Goal: Task Accomplishment & Management: Use online tool/utility

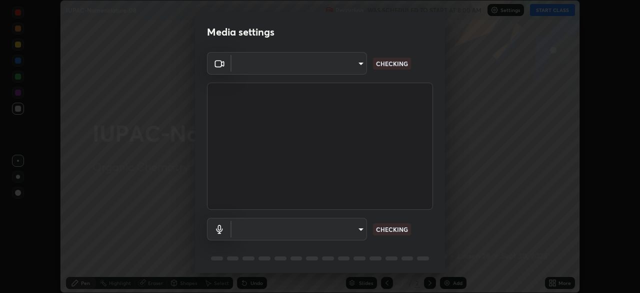
scroll to position [36, 0]
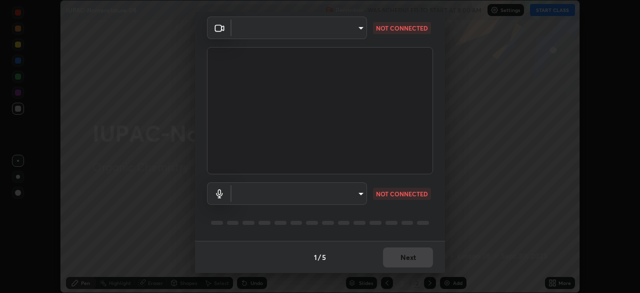
type input "b6af096e43d678f17129564aa7cb6b622be60cc0ec841d7c3dfe70354d629217"
type input "3705b8a483251791021c635b9865e5129130381cda71545e7a859848c8cd69c0"
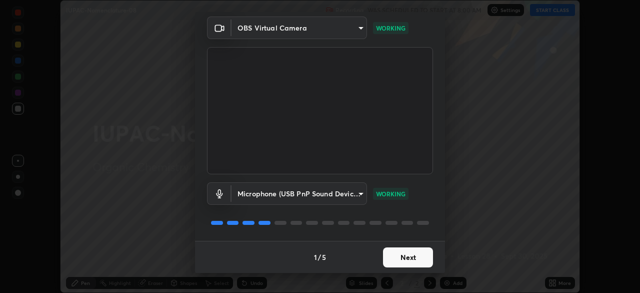
click at [406, 255] on button "Next" at bounding box center [408, 257] width 50 height 20
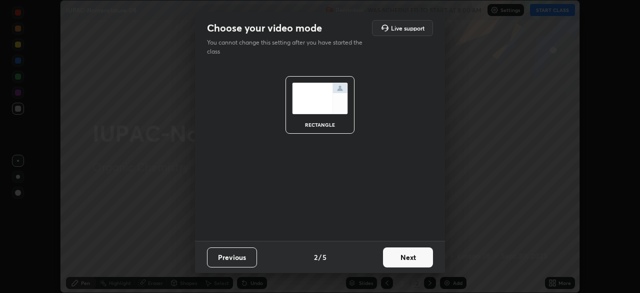
scroll to position [0, 0]
click at [406, 260] on button "Next" at bounding box center [408, 257] width 50 height 20
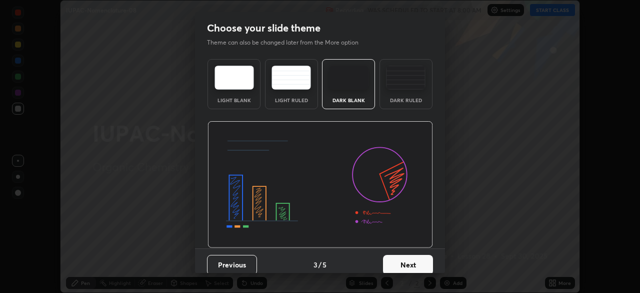
click at [404, 263] on button "Next" at bounding box center [408, 265] width 50 height 20
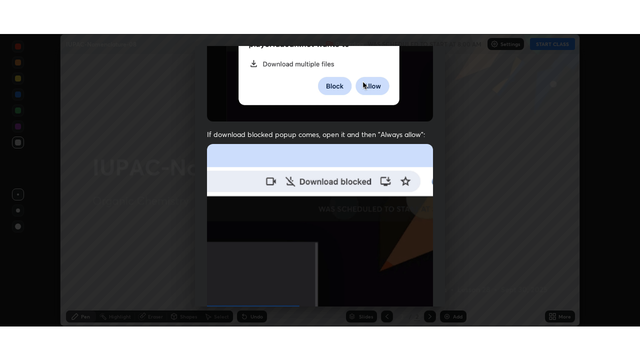
scroll to position [240, 0]
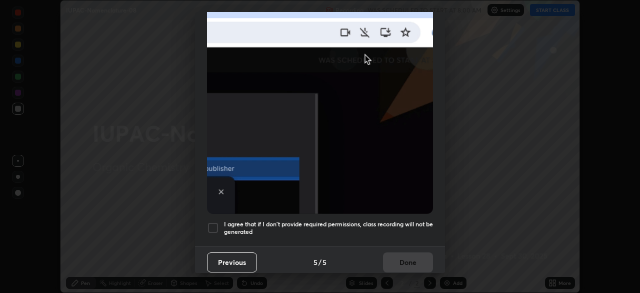
click at [214, 222] on div at bounding box center [213, 228] width 12 height 12
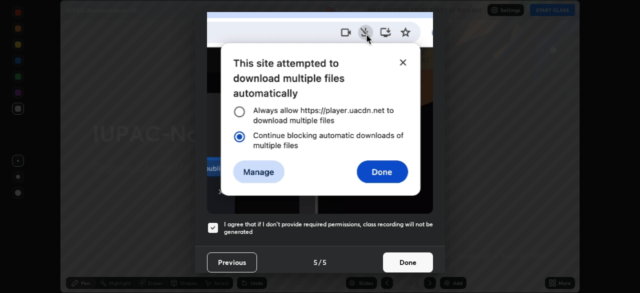
click at [414, 258] on button "Done" at bounding box center [408, 262] width 50 height 20
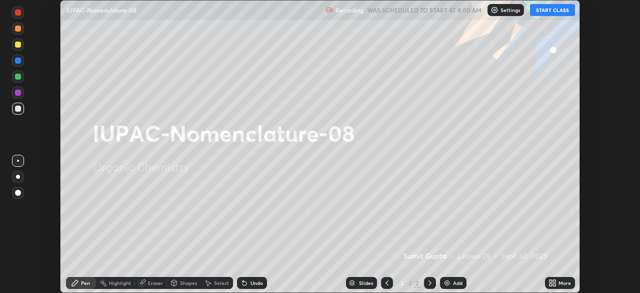
click at [561, 10] on button "START CLASS" at bounding box center [552, 10] width 45 height 12
click at [554, 280] on icon at bounding box center [554, 281] width 3 height 3
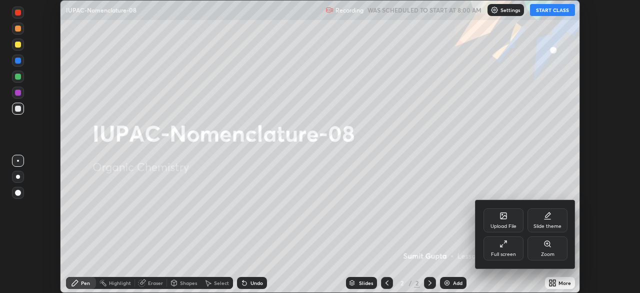
click at [515, 247] on div "Full screen" at bounding box center [504, 248] width 40 height 24
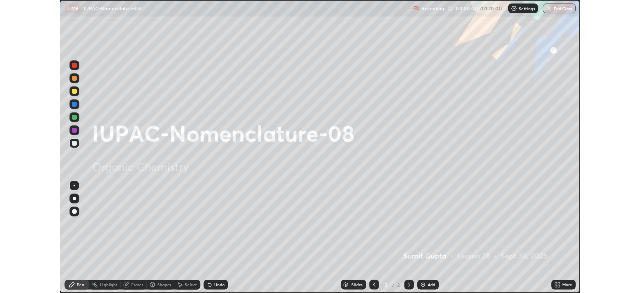
scroll to position [360, 640]
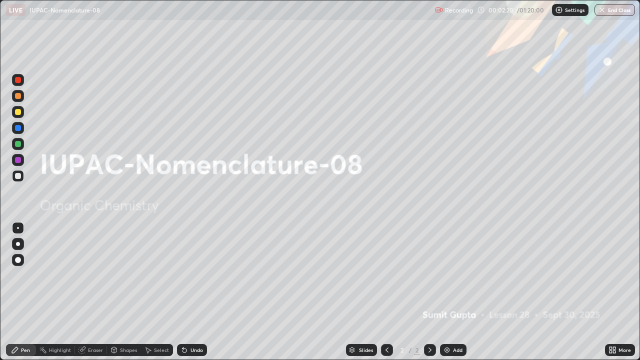
click at [82, 292] on div "Eraser" at bounding box center [91, 350] width 32 height 20
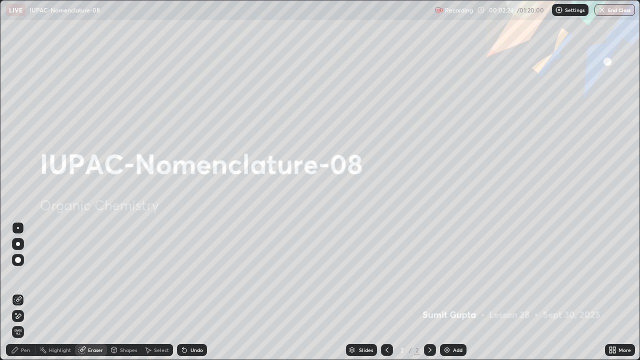
click at [448, 292] on div "Add" at bounding box center [453, 350] width 27 height 12
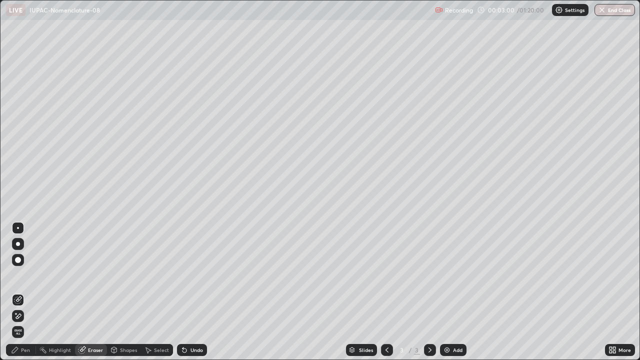
click at [19, 244] on div at bounding box center [18, 244] width 4 height 4
click at [25, 292] on div "Pen" at bounding box center [21, 350] width 30 height 12
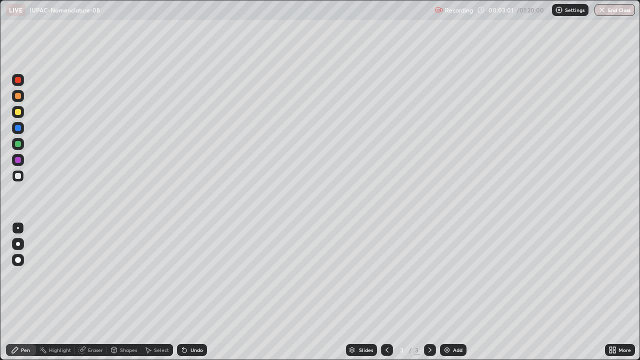
click at [19, 114] on div at bounding box center [18, 112] width 6 height 6
click at [18, 116] on div at bounding box center [18, 112] width 12 height 12
click at [18, 244] on div at bounding box center [18, 244] width 4 height 4
click at [193, 292] on div "Undo" at bounding box center [192, 350] width 30 height 12
click at [17, 129] on div at bounding box center [18, 128] width 6 height 6
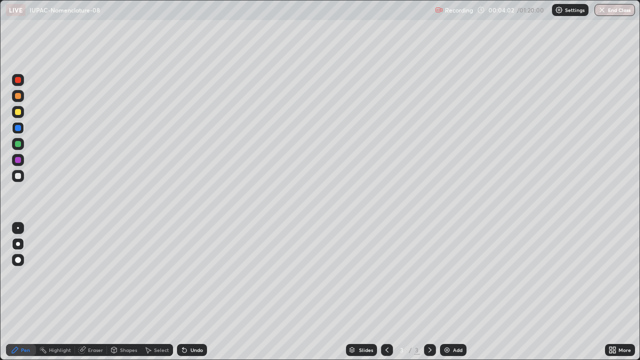
click at [191, 292] on div "Undo" at bounding box center [197, 350] width 13 height 5
click at [18, 145] on div at bounding box center [18, 144] width 6 height 6
click at [19, 177] on div at bounding box center [18, 176] width 6 height 6
click at [15, 113] on div at bounding box center [18, 112] width 6 height 6
click at [19, 162] on div at bounding box center [18, 160] width 6 height 6
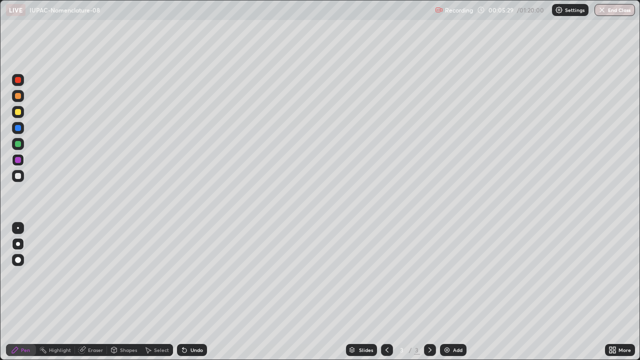
click at [22, 175] on div at bounding box center [18, 176] width 12 height 12
click at [19, 114] on div at bounding box center [18, 112] width 6 height 6
click at [189, 292] on div "Undo" at bounding box center [192, 350] width 30 height 12
click at [13, 178] on div at bounding box center [18, 176] width 12 height 12
click at [21, 109] on div at bounding box center [18, 112] width 12 height 12
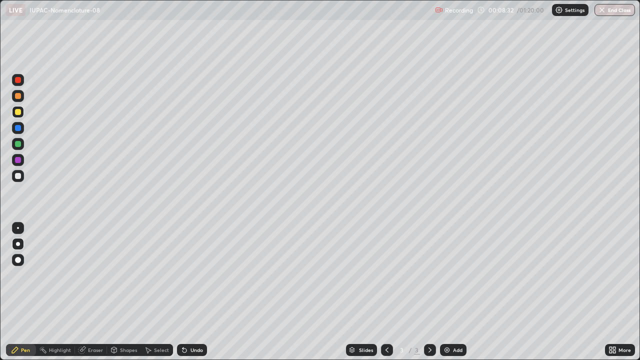
click at [19, 173] on div at bounding box center [18, 176] width 6 height 6
click at [18, 116] on div at bounding box center [18, 112] width 12 height 12
click at [449, 292] on img at bounding box center [447, 350] width 8 height 8
click at [18, 174] on div at bounding box center [18, 176] width 6 height 6
click at [184, 292] on icon at bounding box center [185, 351] width 4 height 4
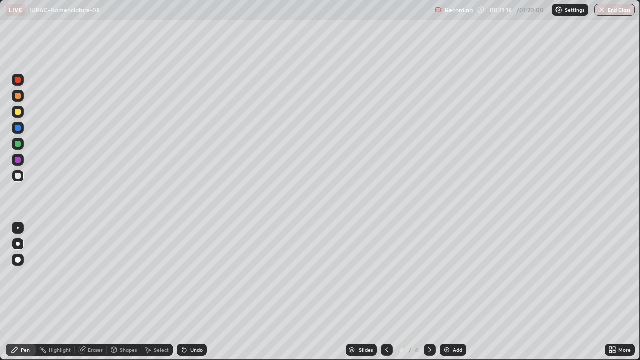
click at [20, 113] on div at bounding box center [18, 112] width 6 height 6
click at [19, 176] on div at bounding box center [18, 176] width 6 height 6
click at [20, 110] on div at bounding box center [18, 112] width 6 height 6
click at [92, 292] on div "Eraser" at bounding box center [95, 350] width 15 height 5
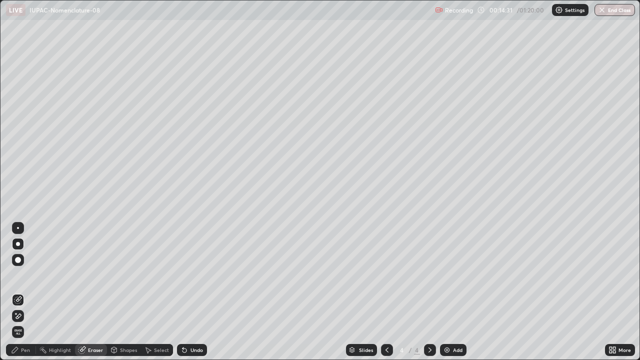
click at [26, 292] on div "Pen" at bounding box center [21, 350] width 30 height 12
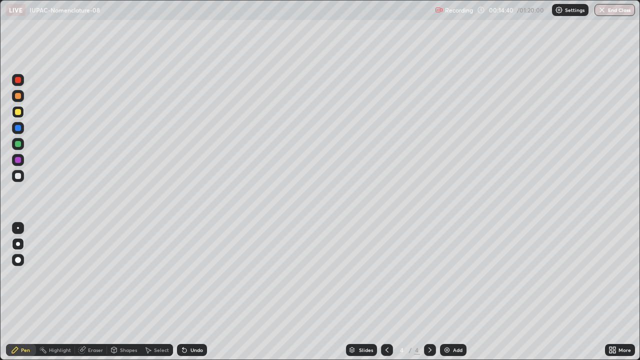
click at [18, 178] on div at bounding box center [18, 176] width 6 height 6
click at [24, 112] on div at bounding box center [18, 112] width 12 height 12
click at [14, 174] on div at bounding box center [18, 176] width 12 height 12
click at [20, 113] on div at bounding box center [18, 112] width 6 height 6
click at [15, 161] on div at bounding box center [18, 160] width 6 height 6
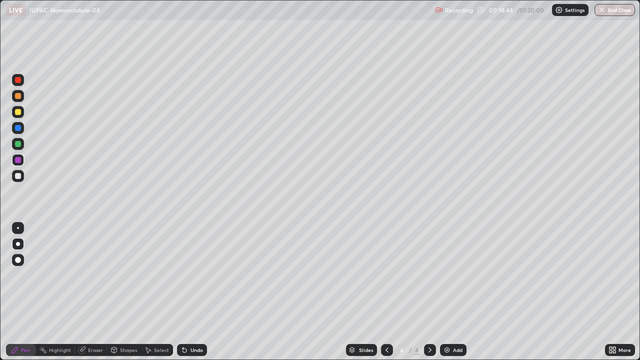
click at [456, 292] on div "Add" at bounding box center [458, 350] width 10 height 5
click at [19, 173] on div at bounding box center [18, 176] width 6 height 6
click at [191, 292] on div "Undo" at bounding box center [197, 350] width 13 height 5
click at [18, 141] on div at bounding box center [18, 144] width 6 height 6
click at [23, 114] on div at bounding box center [18, 112] width 12 height 12
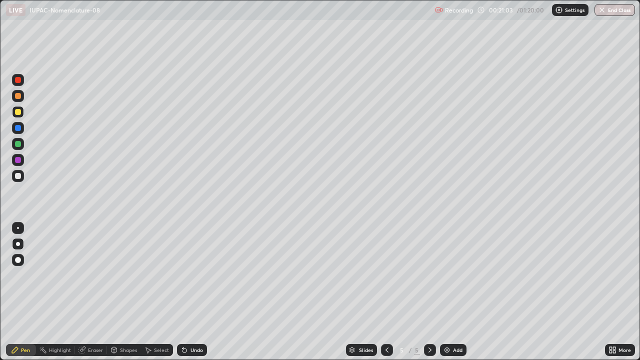
click at [18, 174] on div at bounding box center [18, 176] width 6 height 6
click at [20, 161] on div at bounding box center [18, 160] width 6 height 6
click at [17, 112] on div at bounding box center [18, 112] width 6 height 6
click at [183, 292] on icon at bounding box center [185, 351] width 4 height 4
click at [20, 178] on div at bounding box center [18, 176] width 6 height 6
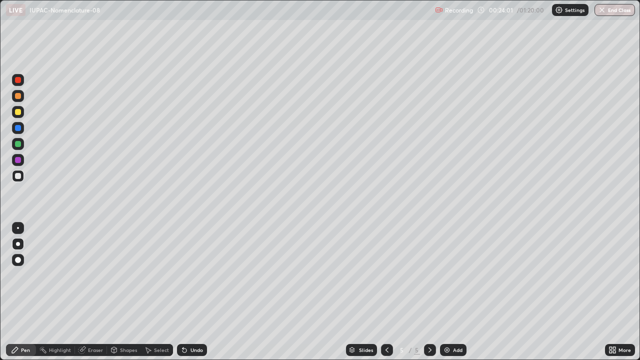
click at [450, 292] on img at bounding box center [447, 350] width 8 height 8
click at [20, 178] on div at bounding box center [18, 176] width 6 height 6
click at [190, 292] on div "Undo" at bounding box center [192, 350] width 30 height 12
click at [18, 113] on div at bounding box center [18, 112] width 6 height 6
click at [15, 171] on div at bounding box center [18, 176] width 12 height 12
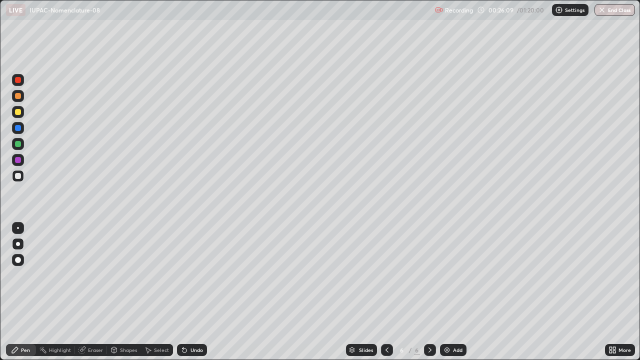
click at [20, 114] on div at bounding box center [18, 112] width 6 height 6
click at [183, 292] on icon at bounding box center [185, 351] width 4 height 4
click at [186, 292] on div "Undo" at bounding box center [192, 350] width 30 height 12
click at [18, 161] on div at bounding box center [18, 160] width 6 height 6
click at [23, 292] on div at bounding box center [18, 280] width 16 height 120
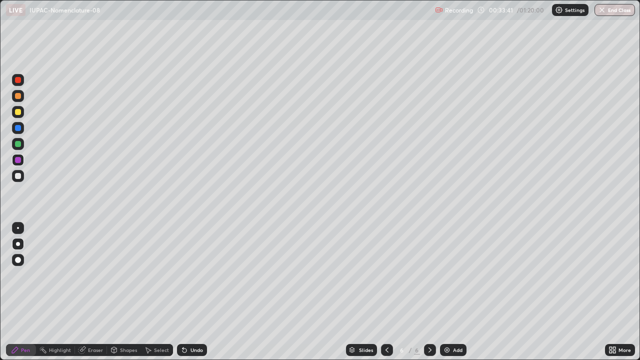
click at [449, 292] on img at bounding box center [447, 350] width 8 height 8
click at [22, 113] on div at bounding box center [18, 112] width 12 height 12
click at [21, 171] on div at bounding box center [18, 176] width 12 height 12
click at [193, 292] on div "Undo" at bounding box center [197, 350] width 13 height 5
click at [191, 292] on div "Undo" at bounding box center [197, 350] width 13 height 5
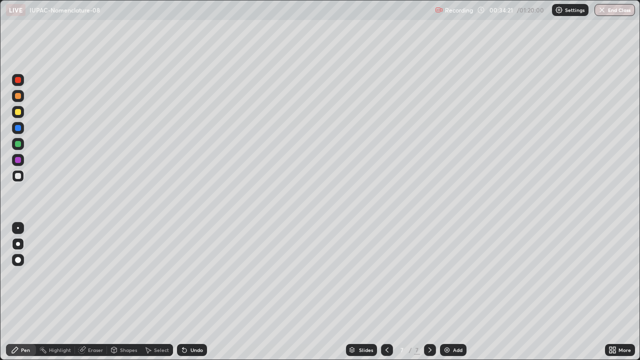
click at [191, 292] on div "Undo" at bounding box center [197, 350] width 13 height 5
click at [192, 292] on div "Undo" at bounding box center [192, 350] width 30 height 12
click at [192, 292] on div "Undo" at bounding box center [197, 350] width 13 height 5
click at [19, 111] on div at bounding box center [18, 112] width 6 height 6
click at [191, 292] on div "Undo" at bounding box center [197, 350] width 13 height 5
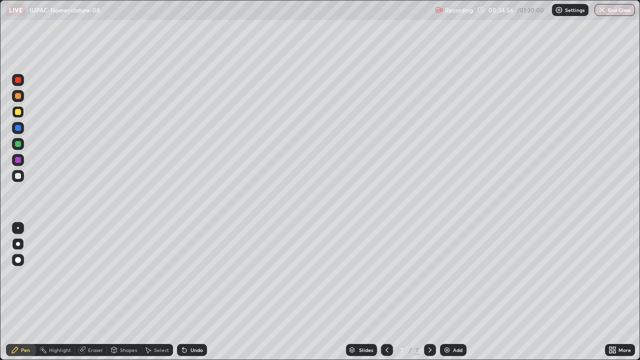
click at [23, 172] on div at bounding box center [18, 176] width 12 height 12
click at [17, 145] on div at bounding box center [18, 144] width 6 height 6
click at [191, 292] on div "Undo" at bounding box center [197, 350] width 13 height 5
click at [19, 176] on div at bounding box center [18, 176] width 6 height 6
click at [19, 160] on div at bounding box center [18, 160] width 6 height 6
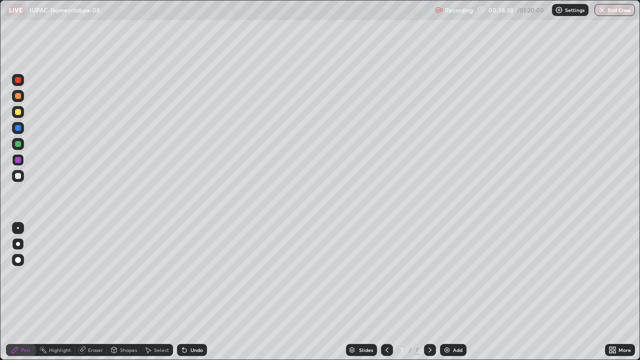
click at [443, 292] on img at bounding box center [447, 350] width 8 height 8
click at [19, 112] on div at bounding box center [18, 112] width 6 height 6
click at [15, 172] on div at bounding box center [18, 176] width 12 height 12
click at [16, 112] on div at bounding box center [18, 112] width 6 height 6
click at [19, 177] on div at bounding box center [18, 176] width 6 height 6
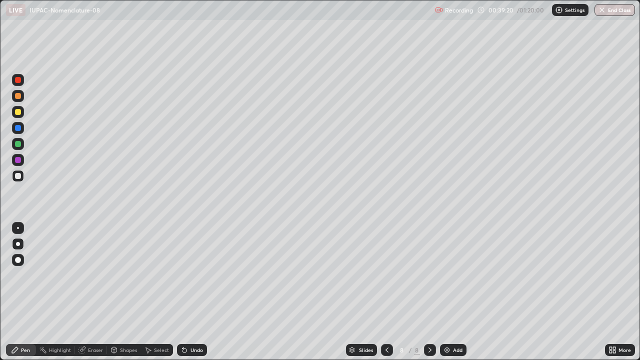
click at [16, 146] on div at bounding box center [18, 144] width 6 height 6
click at [14, 160] on div at bounding box center [18, 160] width 12 height 12
click at [18, 178] on div at bounding box center [18, 176] width 6 height 6
click at [16, 145] on div at bounding box center [18, 144] width 6 height 6
click at [18, 112] on div at bounding box center [18, 112] width 6 height 6
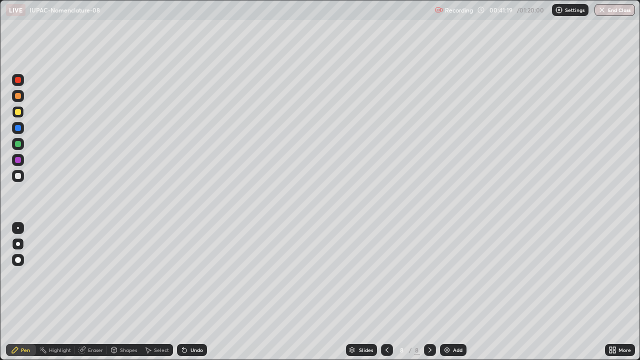
click at [18, 158] on div at bounding box center [18, 160] width 6 height 6
click at [17, 112] on div at bounding box center [18, 112] width 6 height 6
click at [20, 177] on div at bounding box center [18, 176] width 6 height 6
click at [18, 113] on div at bounding box center [18, 112] width 6 height 6
click at [14, 162] on div at bounding box center [18, 160] width 12 height 12
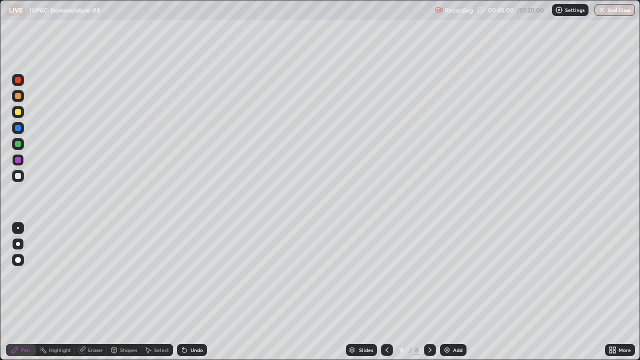
click at [453, 292] on div "Add" at bounding box center [458, 350] width 10 height 5
click at [19, 108] on div at bounding box center [18, 112] width 12 height 12
click at [195, 292] on div "Undo" at bounding box center [197, 350] width 13 height 5
click at [19, 129] on div at bounding box center [18, 128] width 6 height 6
click at [18, 176] on div at bounding box center [18, 176] width 6 height 6
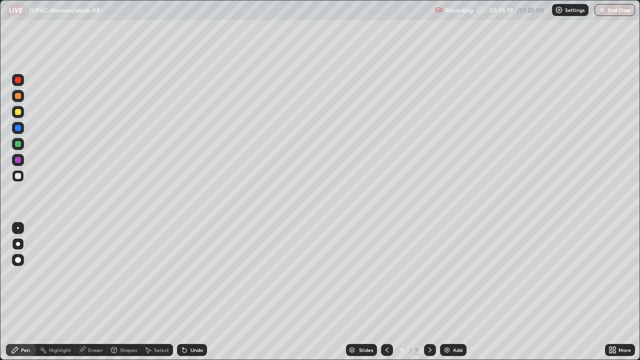
click at [14, 126] on div at bounding box center [18, 128] width 12 height 12
click at [22, 176] on div at bounding box center [18, 176] width 12 height 12
click at [16, 129] on div at bounding box center [18, 128] width 6 height 6
click at [20, 179] on div at bounding box center [18, 176] width 6 height 6
click at [183, 292] on icon at bounding box center [185, 351] width 4 height 4
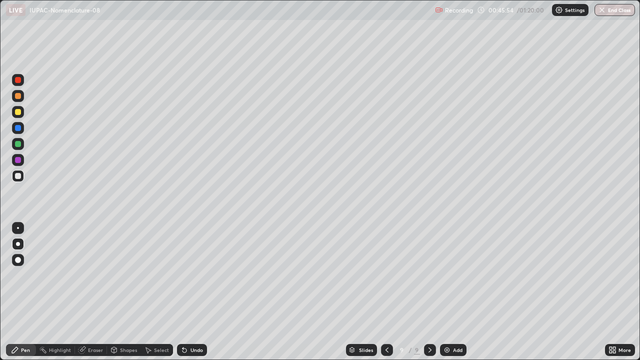
click at [19, 146] on div at bounding box center [18, 144] width 6 height 6
click at [15, 178] on div at bounding box center [18, 176] width 6 height 6
click at [22, 110] on div at bounding box center [18, 112] width 12 height 12
click at [22, 175] on div at bounding box center [18, 176] width 12 height 12
click at [18, 113] on div at bounding box center [18, 112] width 6 height 6
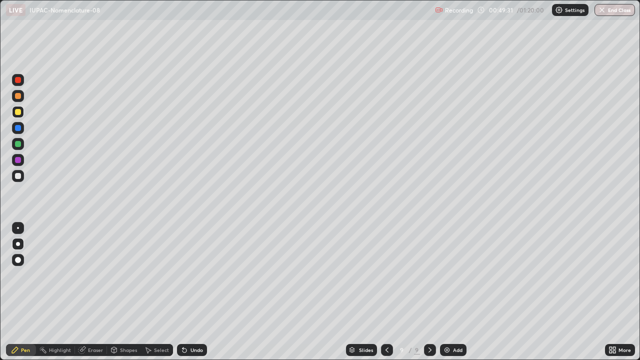
click at [21, 180] on div at bounding box center [18, 176] width 12 height 12
click at [451, 292] on div "Add" at bounding box center [453, 350] width 27 height 12
click at [188, 292] on div "Undo" at bounding box center [192, 350] width 30 height 12
click at [20, 113] on div at bounding box center [18, 112] width 6 height 6
click at [451, 292] on div "Add" at bounding box center [453, 350] width 27 height 12
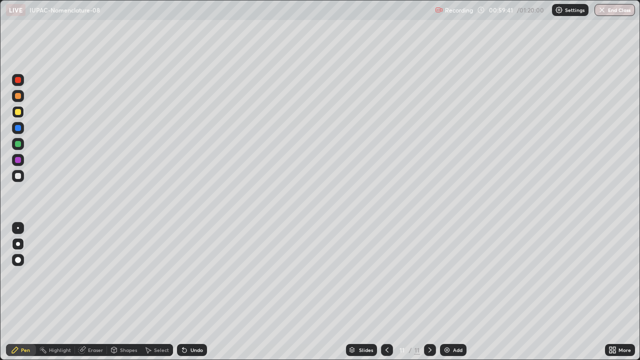
click at [16, 177] on div at bounding box center [18, 176] width 6 height 6
click at [386, 292] on icon at bounding box center [387, 350] width 8 height 8
click at [429, 292] on icon at bounding box center [430, 350] width 8 height 8
click at [20, 178] on div at bounding box center [18, 176] width 6 height 6
click at [189, 292] on div "Undo" at bounding box center [192, 350] width 30 height 12
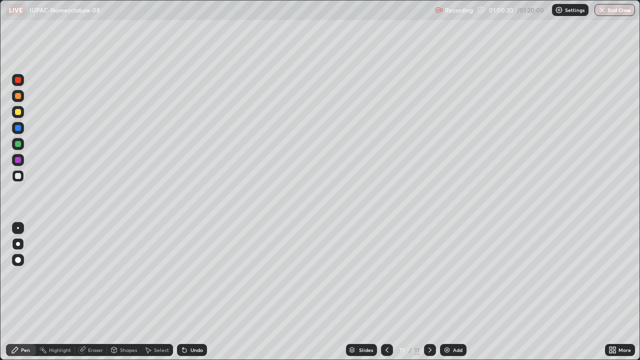
click at [18, 107] on div at bounding box center [18, 112] width 12 height 12
click at [18, 177] on div at bounding box center [18, 176] width 6 height 6
click at [17, 113] on div at bounding box center [18, 112] width 6 height 6
click at [18, 113] on div at bounding box center [18, 112] width 6 height 6
click at [18, 173] on div at bounding box center [18, 176] width 6 height 6
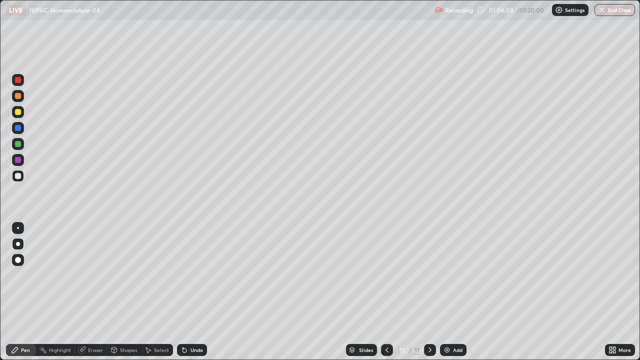
click at [389, 292] on icon at bounding box center [387, 350] width 8 height 8
click at [429, 292] on icon at bounding box center [430, 350] width 8 height 8
click at [20, 156] on div at bounding box center [18, 160] width 12 height 12
click at [451, 292] on div "Add" at bounding box center [453, 350] width 27 height 12
click at [20, 111] on div at bounding box center [18, 112] width 6 height 6
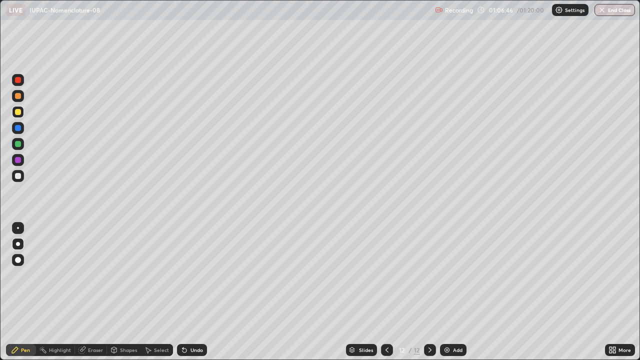
click at [20, 179] on div at bounding box center [18, 176] width 6 height 6
click at [22, 114] on div at bounding box center [18, 112] width 12 height 12
click at [194, 292] on div "Undo" at bounding box center [197, 350] width 13 height 5
click at [19, 176] on div at bounding box center [18, 176] width 6 height 6
click at [192, 292] on div "Undo" at bounding box center [197, 350] width 13 height 5
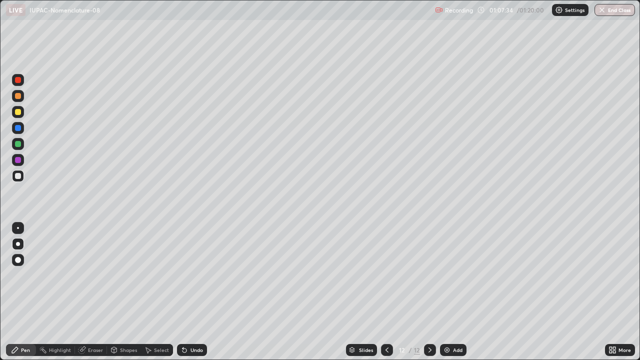
click at [18, 175] on div at bounding box center [18, 176] width 6 height 6
click at [18, 162] on div at bounding box center [18, 160] width 6 height 6
click at [20, 176] on div at bounding box center [18, 176] width 6 height 6
click at [18, 112] on div at bounding box center [18, 112] width 6 height 6
click at [188, 292] on div "Undo" at bounding box center [192, 350] width 30 height 12
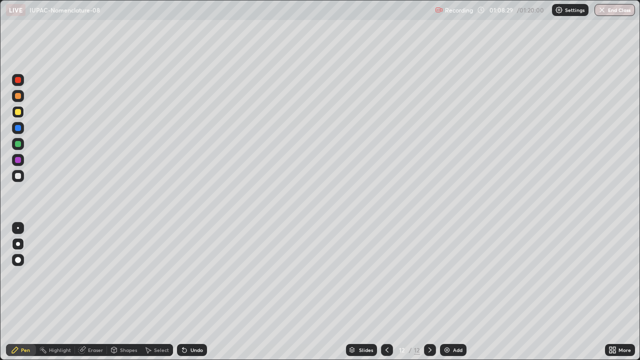
click at [187, 292] on div "Undo" at bounding box center [192, 350] width 30 height 12
click at [18, 175] on div at bounding box center [18, 176] width 6 height 6
click at [23, 110] on div at bounding box center [18, 112] width 12 height 12
click at [18, 174] on div at bounding box center [18, 176] width 6 height 6
click at [192, 292] on div "Undo" at bounding box center [197, 350] width 13 height 5
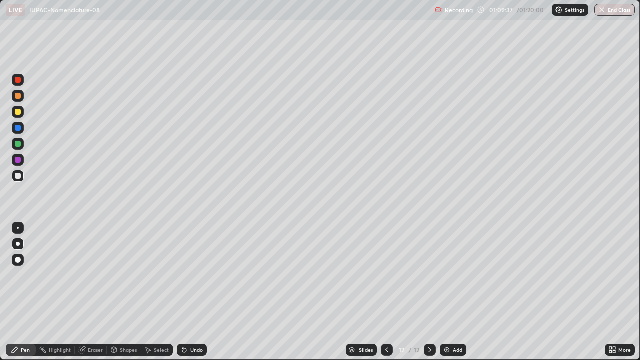
click at [189, 292] on div "Undo" at bounding box center [192, 350] width 30 height 12
click at [191, 292] on div "Undo" at bounding box center [197, 350] width 13 height 5
click at [17, 110] on div at bounding box center [18, 112] width 6 height 6
click at [22, 177] on div at bounding box center [18, 176] width 12 height 12
click at [183, 292] on icon at bounding box center [185, 351] width 4 height 4
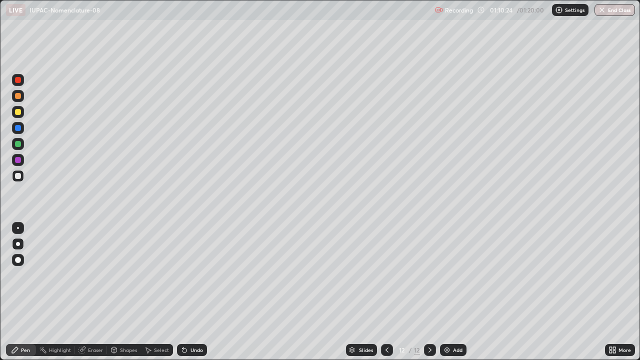
click at [183, 292] on icon at bounding box center [185, 351] width 4 height 4
click at [187, 292] on icon at bounding box center [185, 350] width 8 height 8
click at [198, 292] on div "Undo" at bounding box center [192, 350] width 30 height 12
click at [451, 292] on div "Add" at bounding box center [453, 350] width 27 height 12
click at [16, 113] on div at bounding box center [18, 112] width 6 height 6
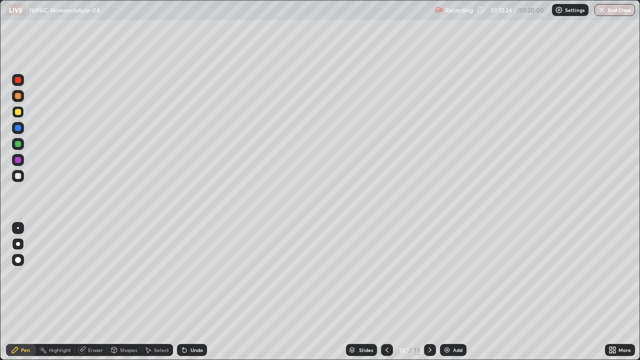
click at [19, 176] on div at bounding box center [18, 176] width 6 height 6
click at [19, 172] on div at bounding box center [18, 176] width 12 height 12
click at [18, 175] on div at bounding box center [18, 176] width 6 height 6
click at [16, 146] on div at bounding box center [18, 144] width 6 height 6
click at [18, 161] on div at bounding box center [18, 160] width 6 height 6
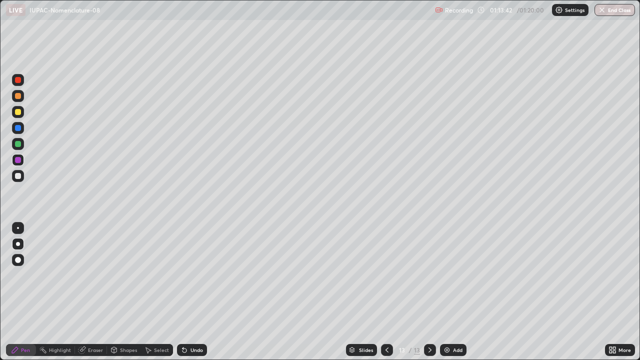
click at [197, 292] on div "Undo" at bounding box center [192, 350] width 30 height 12
click at [15, 143] on div at bounding box center [18, 144] width 6 height 6
click at [18, 172] on div at bounding box center [18, 176] width 12 height 12
click at [189, 292] on div "Undo" at bounding box center [192, 350] width 30 height 12
click at [20, 110] on div at bounding box center [18, 112] width 6 height 6
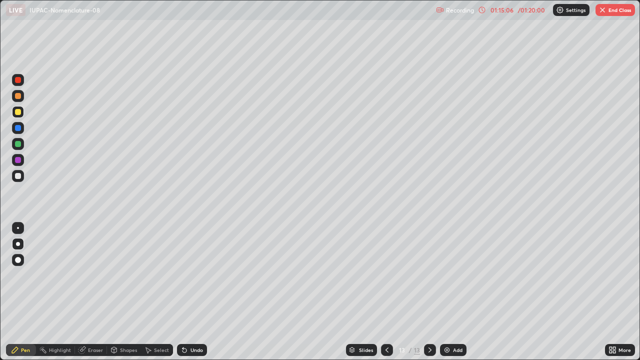
click at [18, 173] on div at bounding box center [18, 176] width 12 height 12
click at [18, 161] on div at bounding box center [18, 160] width 6 height 6
click at [85, 292] on icon at bounding box center [82, 350] width 8 height 8
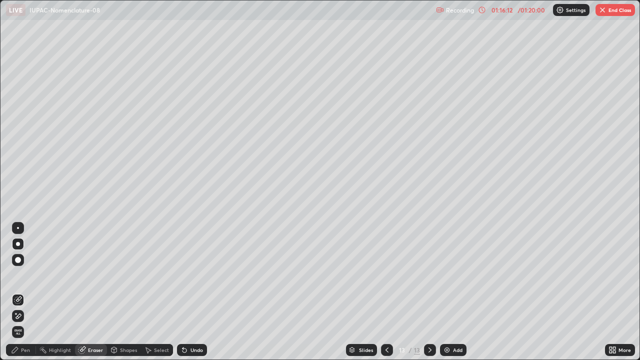
click at [18, 292] on icon at bounding box center [15, 350] width 8 height 8
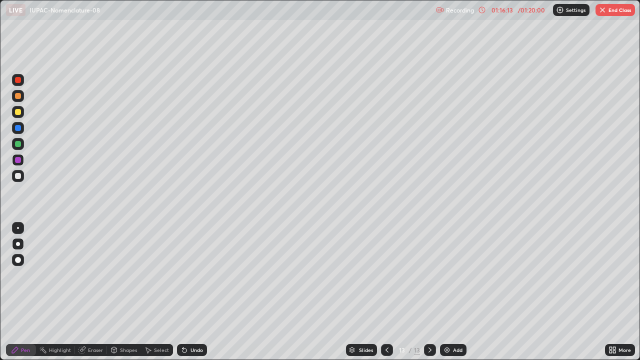
click at [18, 126] on div at bounding box center [18, 128] width 6 height 6
click at [611, 9] on button "End Class" at bounding box center [616, 10] width 40 height 12
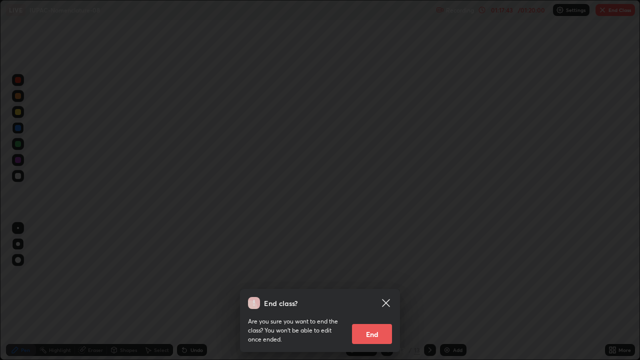
click at [375, 292] on button "End" at bounding box center [372, 334] width 40 height 20
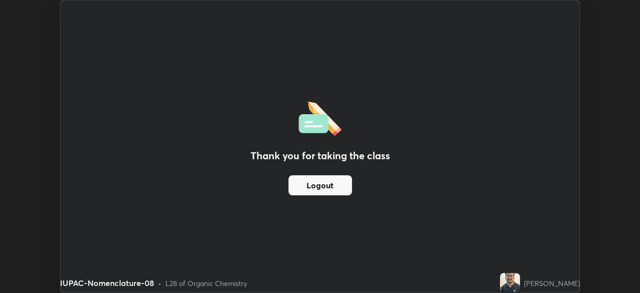
scroll to position [49709, 49361]
